Goal: Task Accomplishment & Management: Use online tool/utility

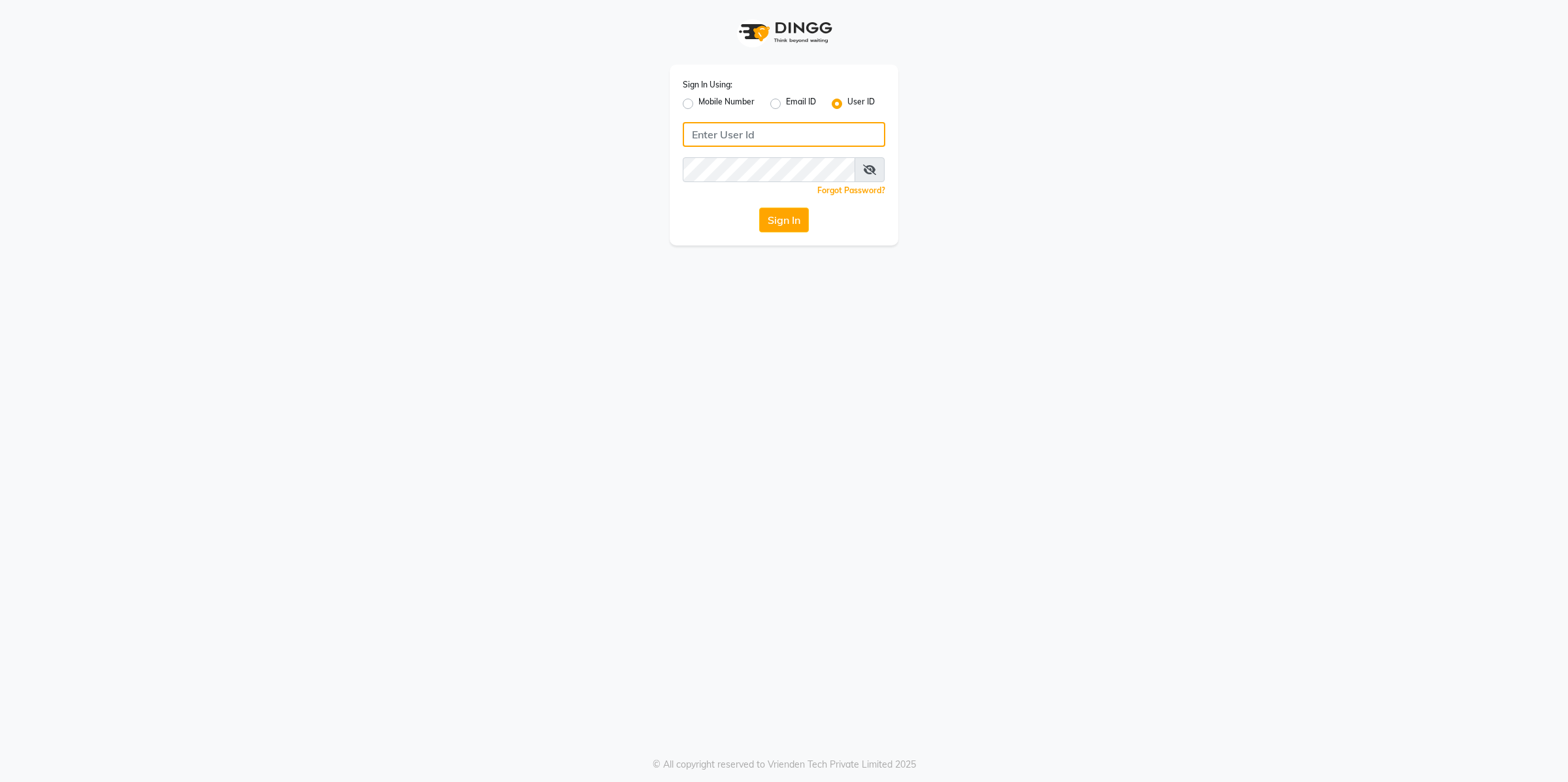
click at [817, 131] on input "Username" at bounding box center [784, 134] width 203 height 25
type input "shushant"
click at [759, 207] on button "Sign In" at bounding box center [783, 220] width 50 height 25
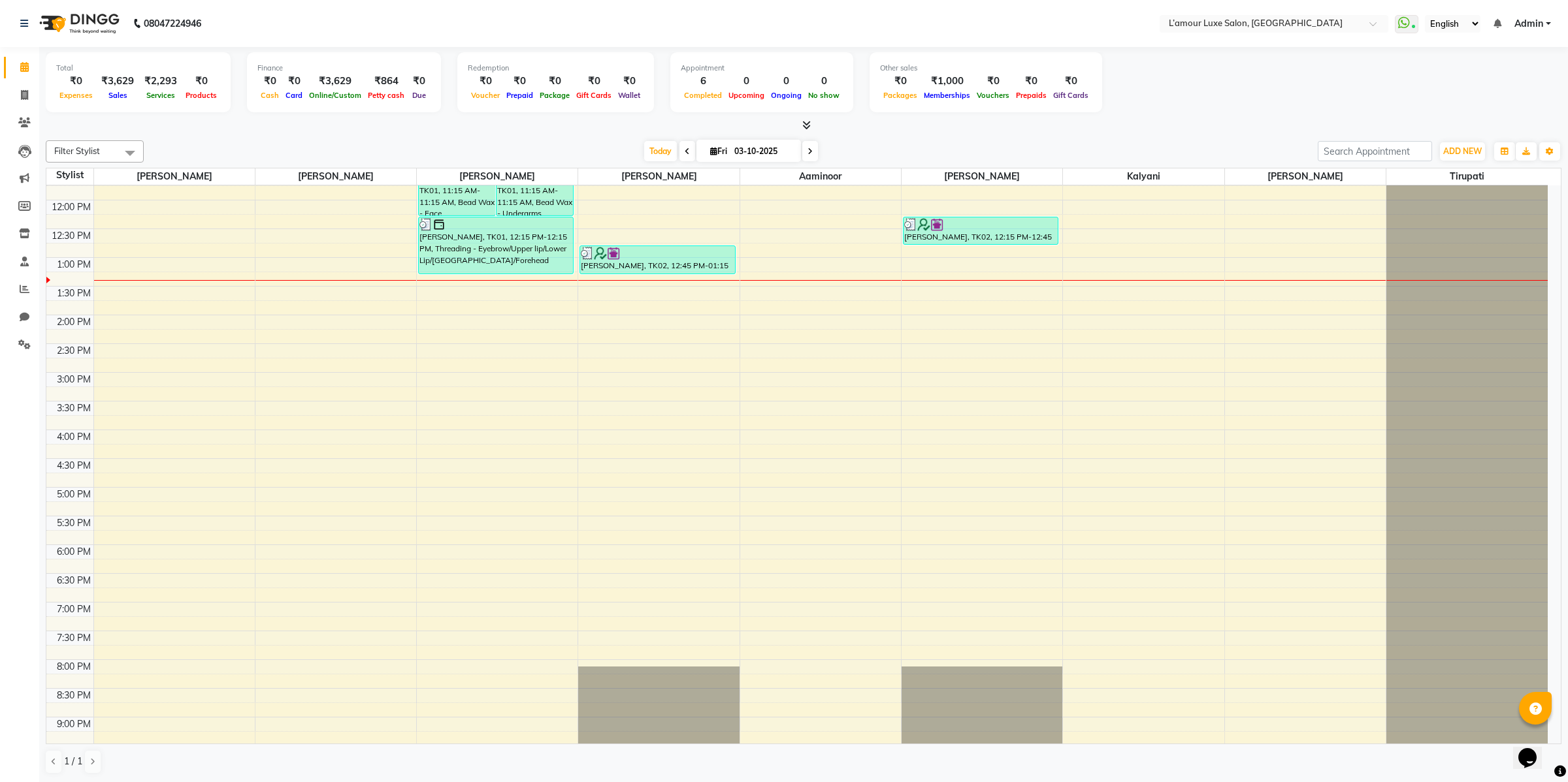
scroll to position [113, 0]
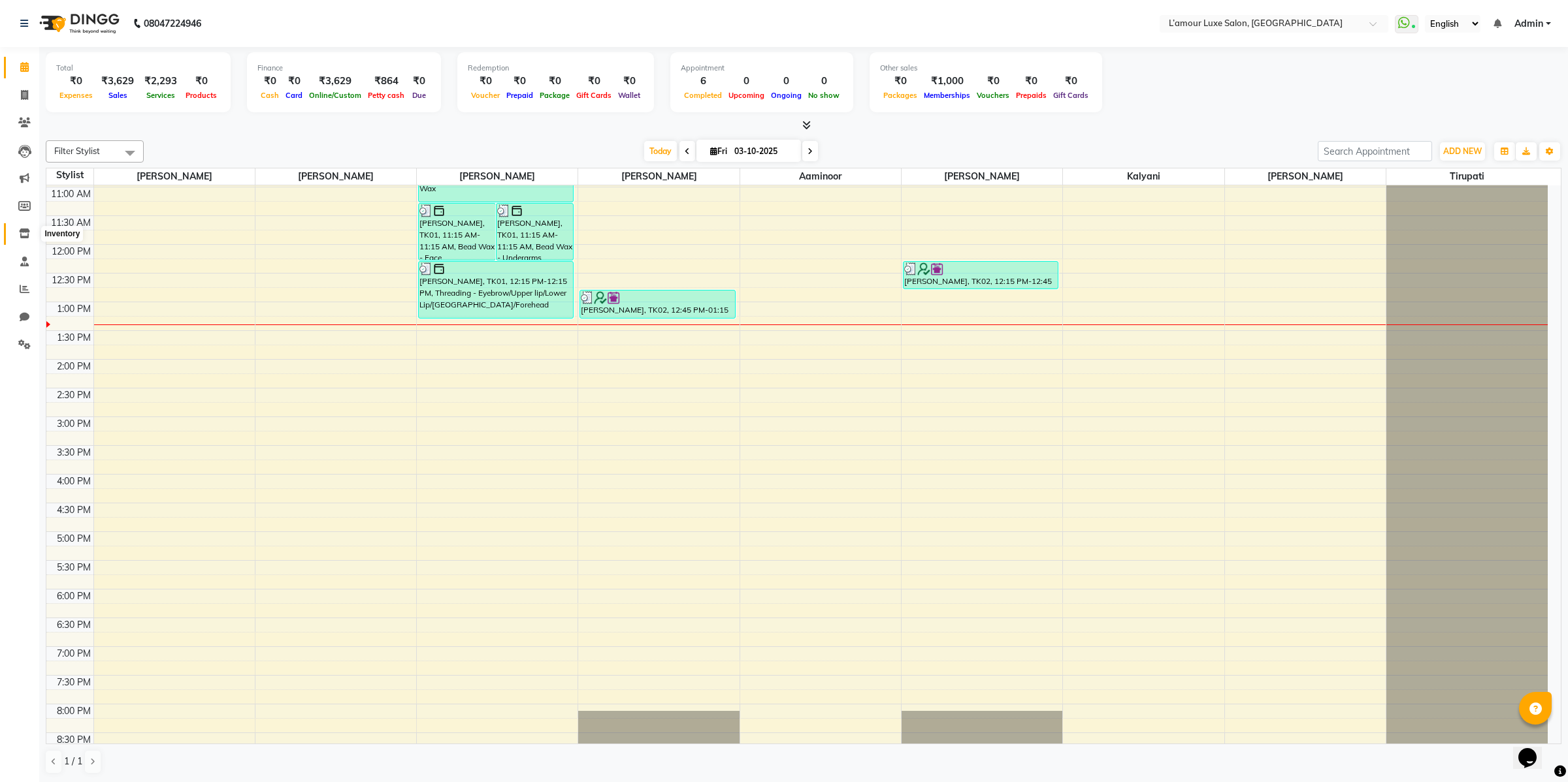
click at [20, 232] on icon at bounding box center [24, 233] width 11 height 9
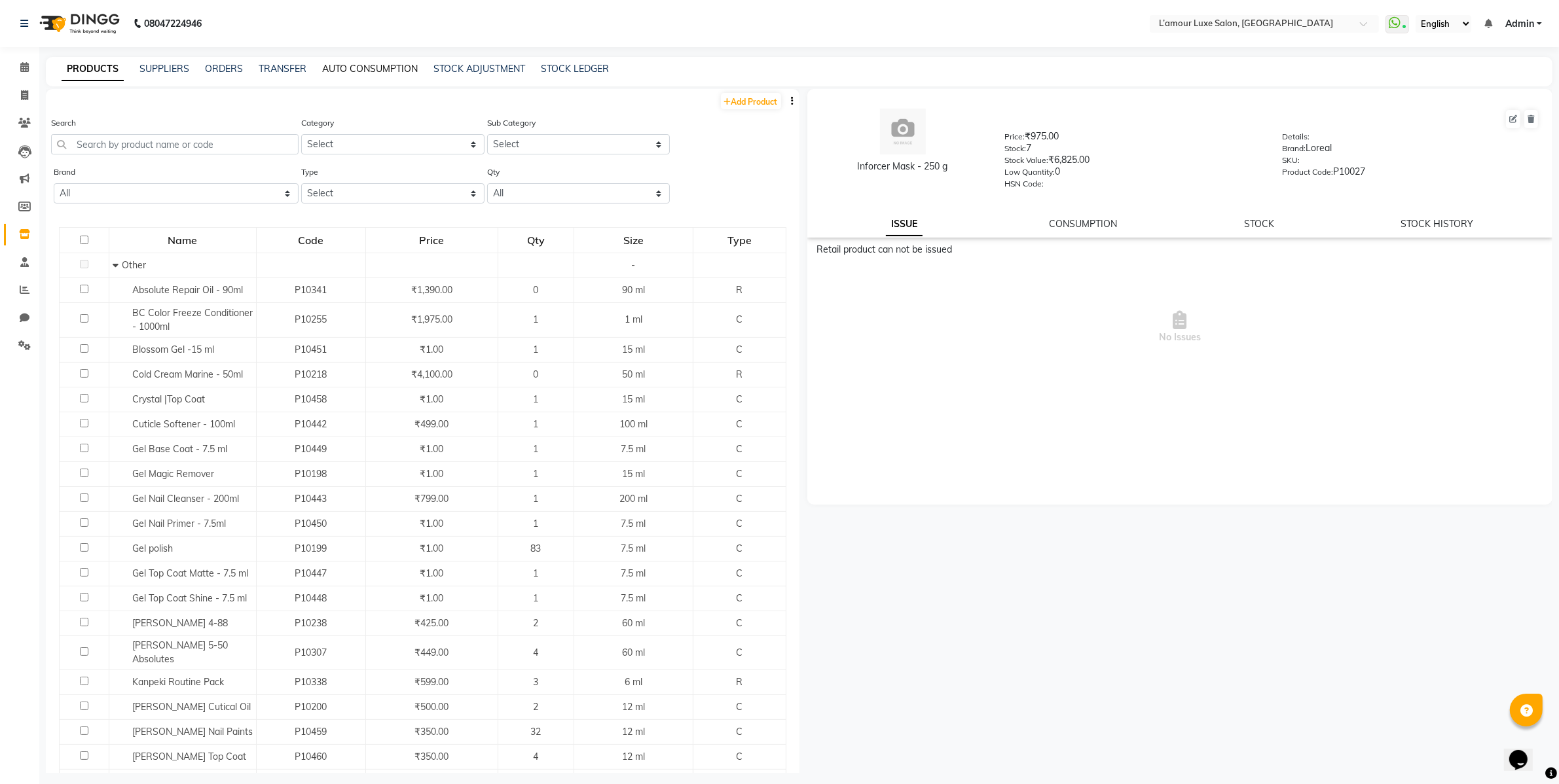
click at [378, 69] on link "AUTO CONSUMPTION" at bounding box center [370, 69] width 95 height 12
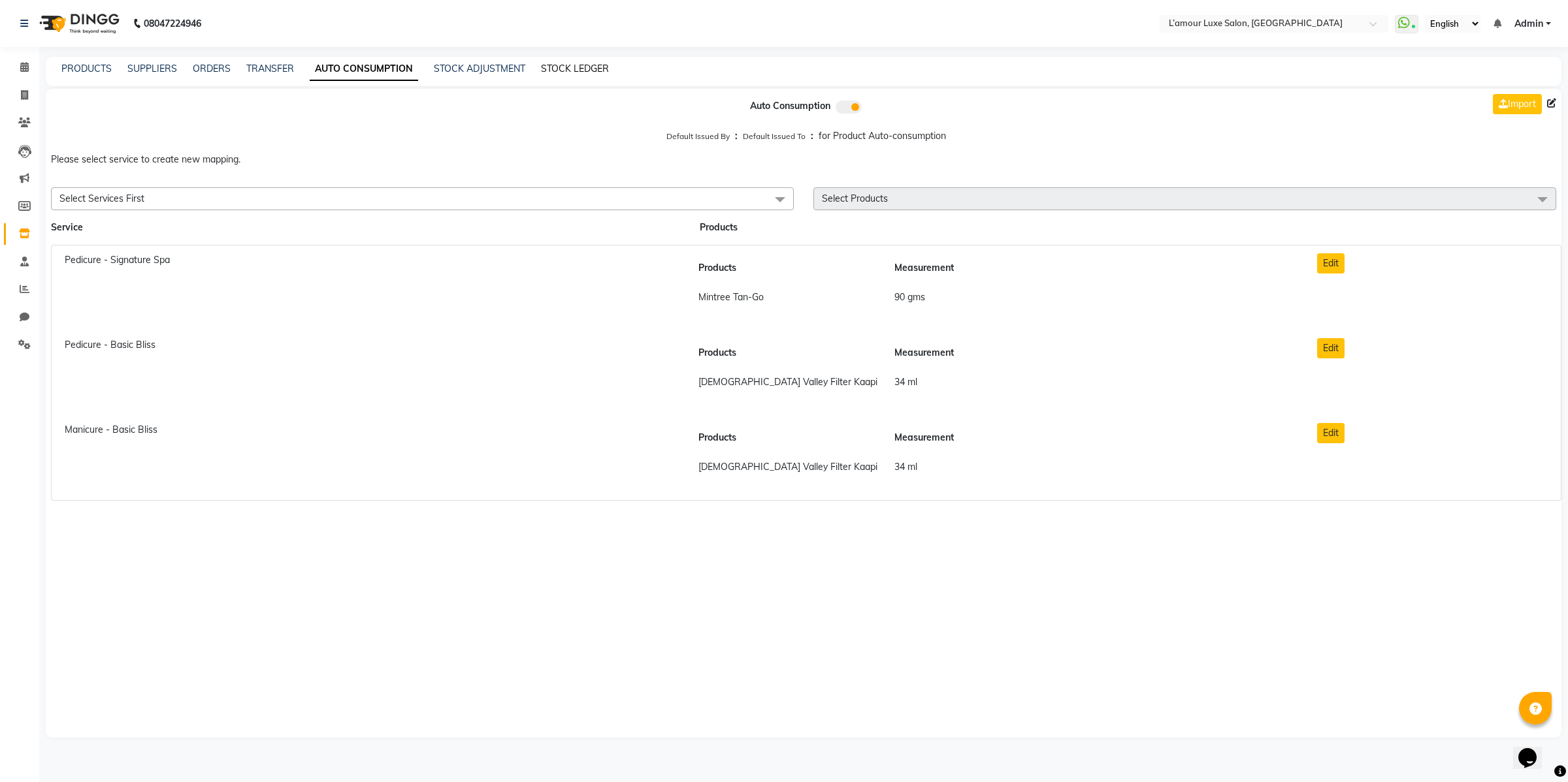
click at [567, 68] on link "STOCK LEDGER" at bounding box center [575, 68] width 68 height 12
select select "all"
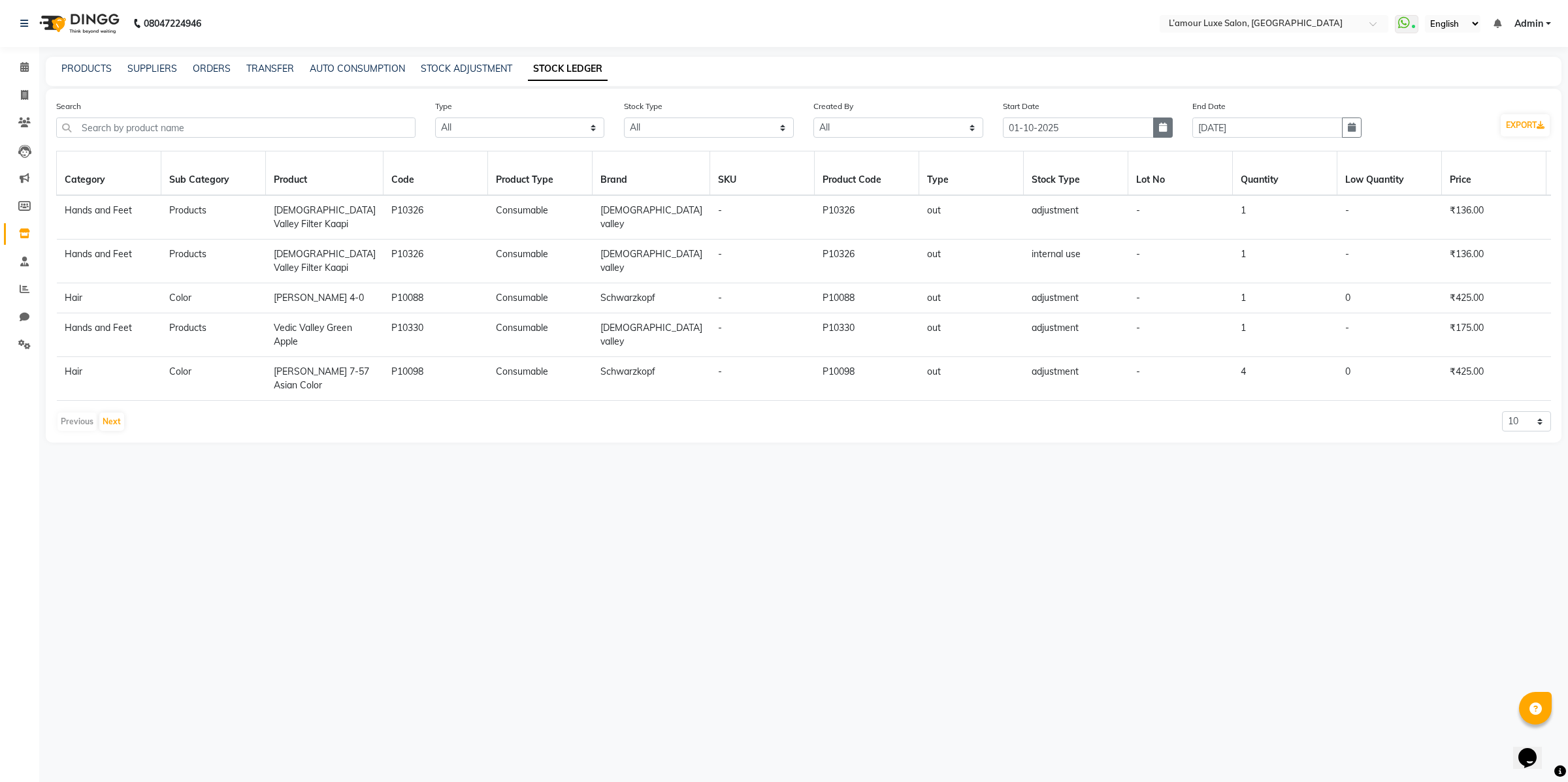
click at [1163, 129] on icon "button" at bounding box center [1163, 127] width 8 height 9
select select "10"
select select "2025"
click at [1009, 149] on button "Previous month" at bounding box center [1014, 152] width 11 height 21
select select "9"
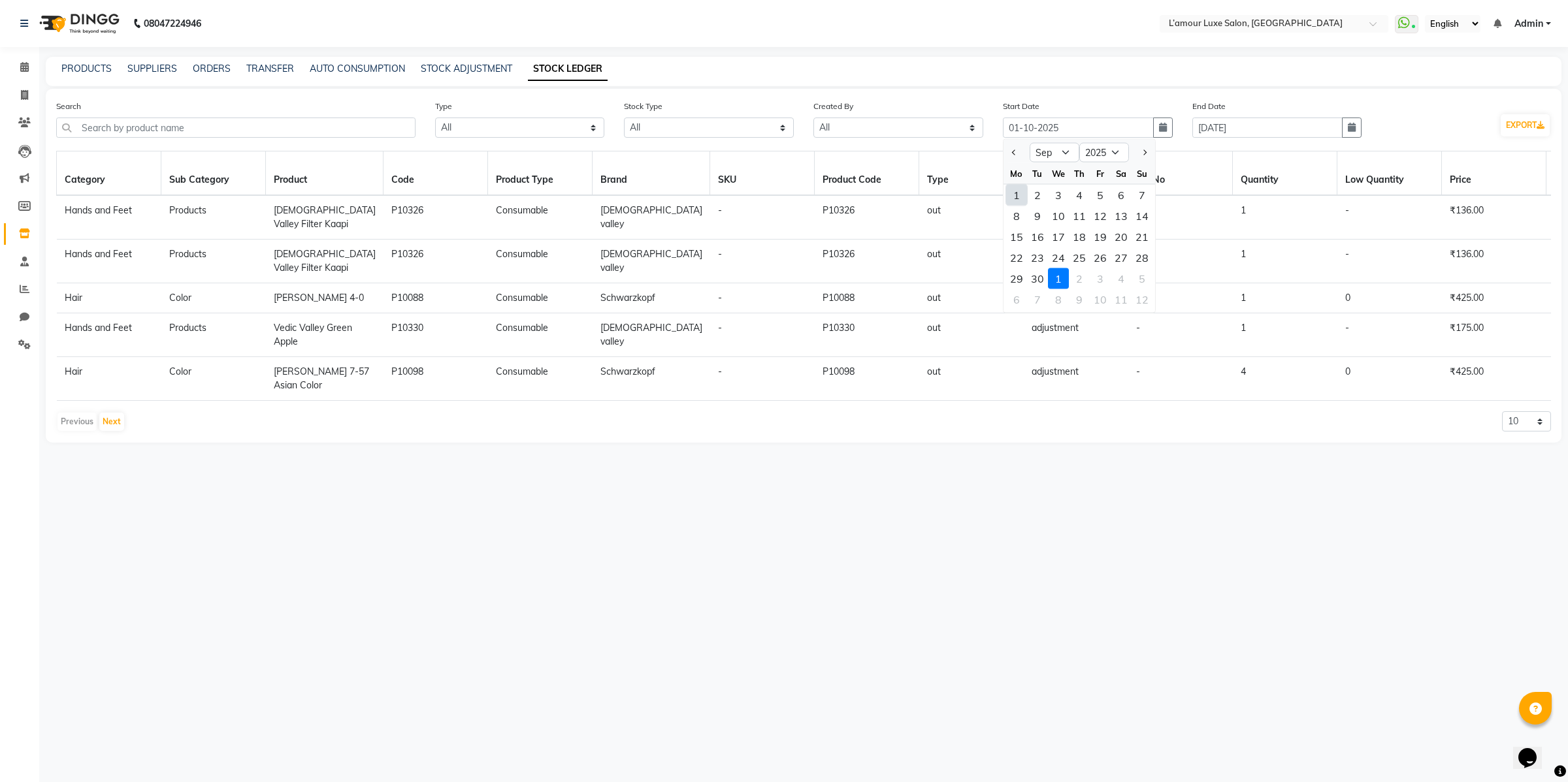
click at [1014, 189] on div "1" at bounding box center [1017, 195] width 21 height 21
type input "01-09-2025"
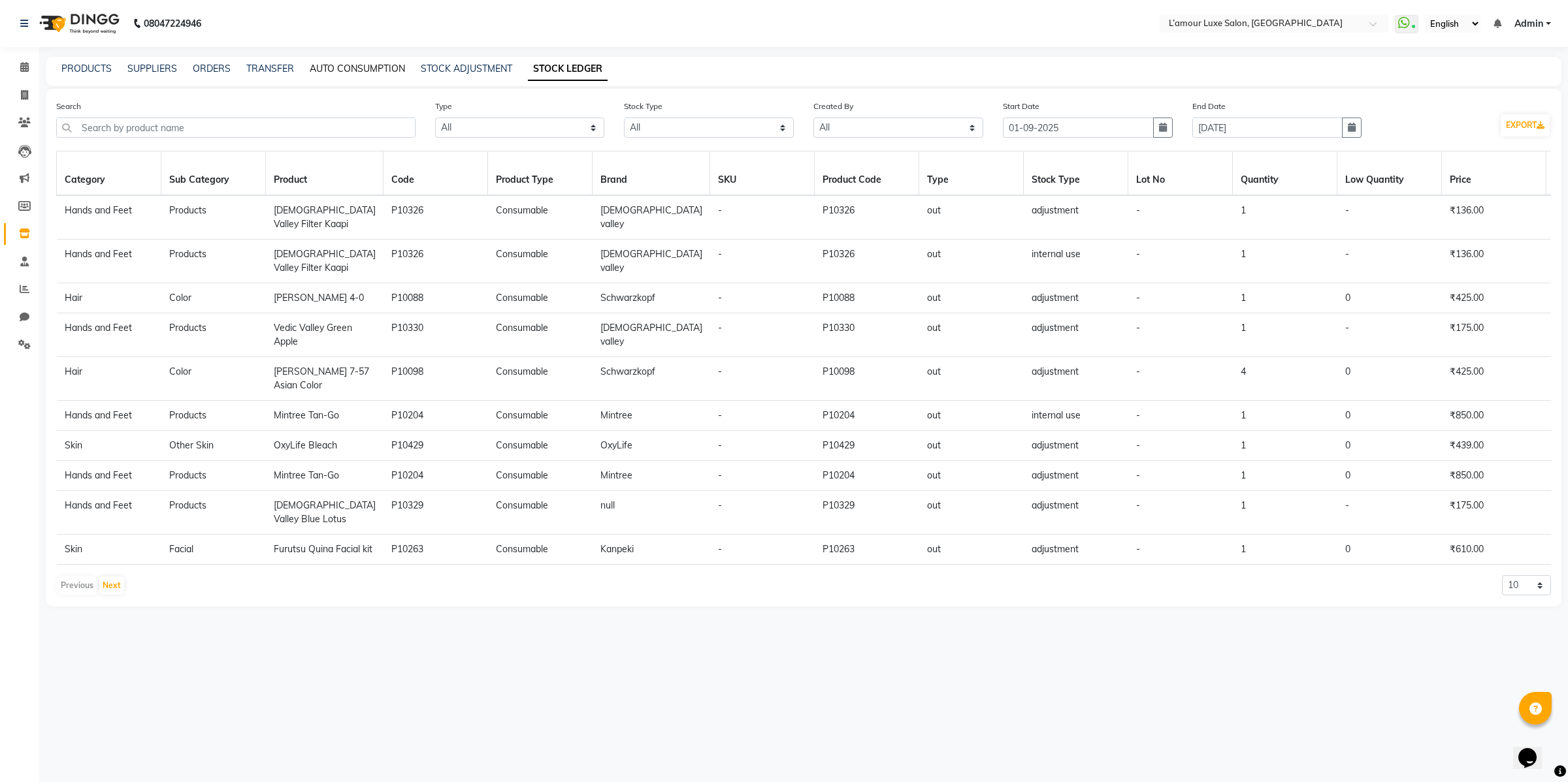
click at [357, 64] on link "AUTO CONSUMPTION" at bounding box center [357, 68] width 95 height 12
